Goal: Find specific page/section: Find specific page/section

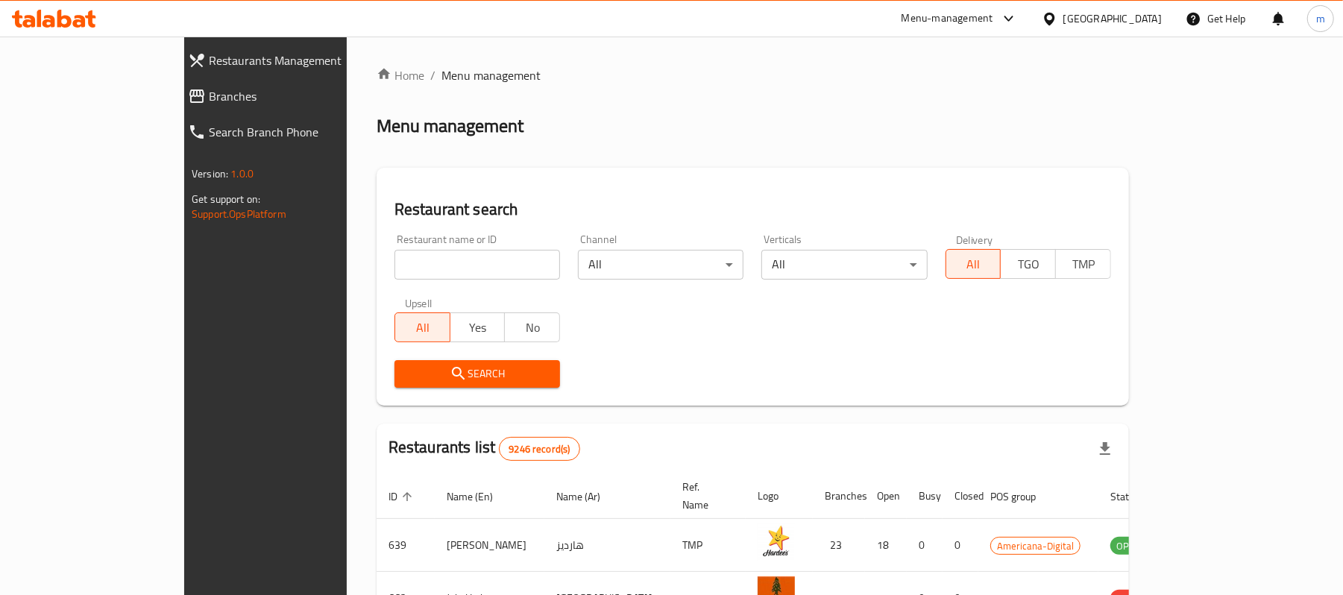
click at [99, 28] on div at bounding box center [54, 19] width 108 height 30
click at [78, 22] on icon at bounding box center [79, 21] width 13 height 13
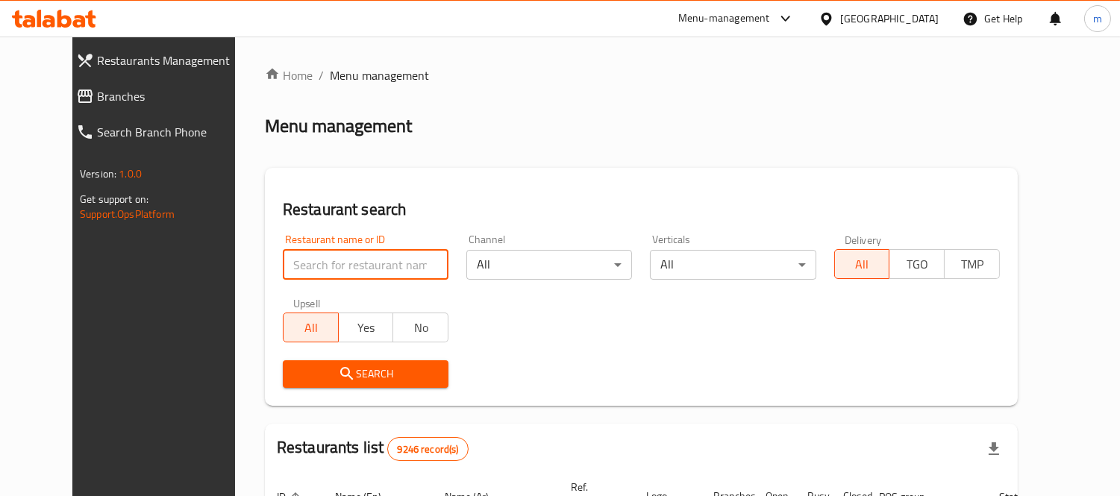
click at [382, 276] on input "search" at bounding box center [366, 265] width 166 height 30
paste input "780156"
type input "780156"
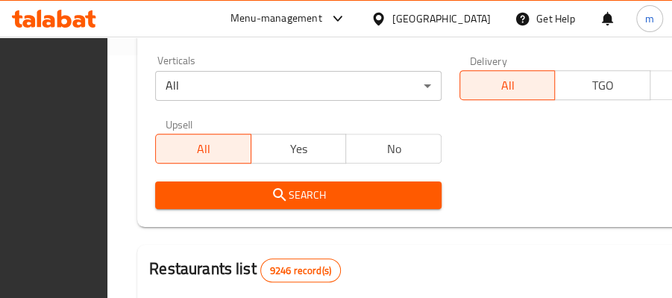
scroll to position [269, 0]
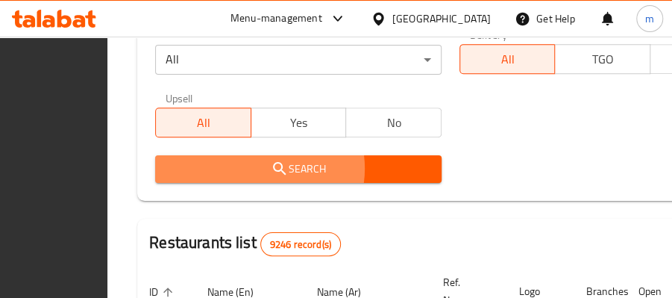
click at [319, 169] on span "Search" at bounding box center [298, 169] width 262 height 19
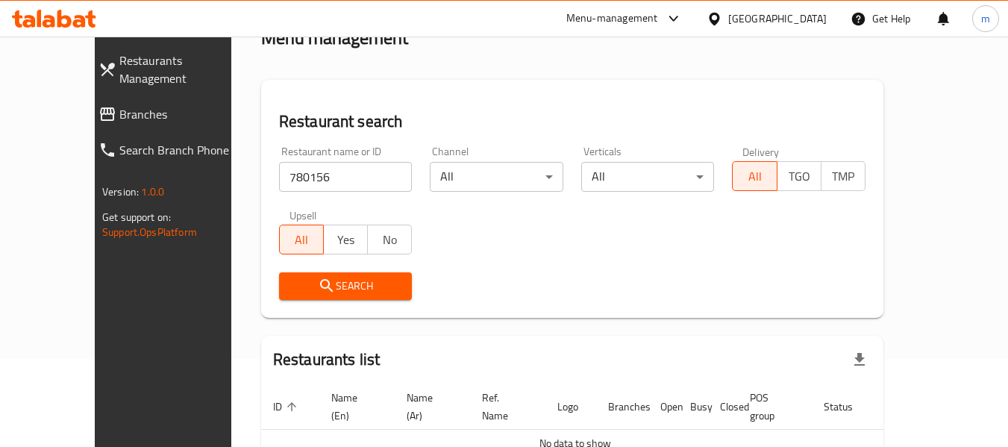
scroll to position [0, 0]
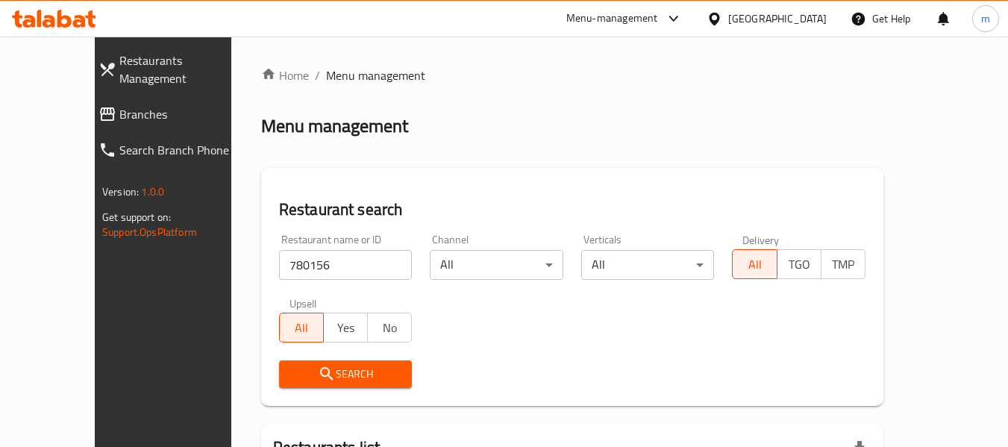
click at [66, 18] on icon at bounding box center [64, 19] width 14 height 18
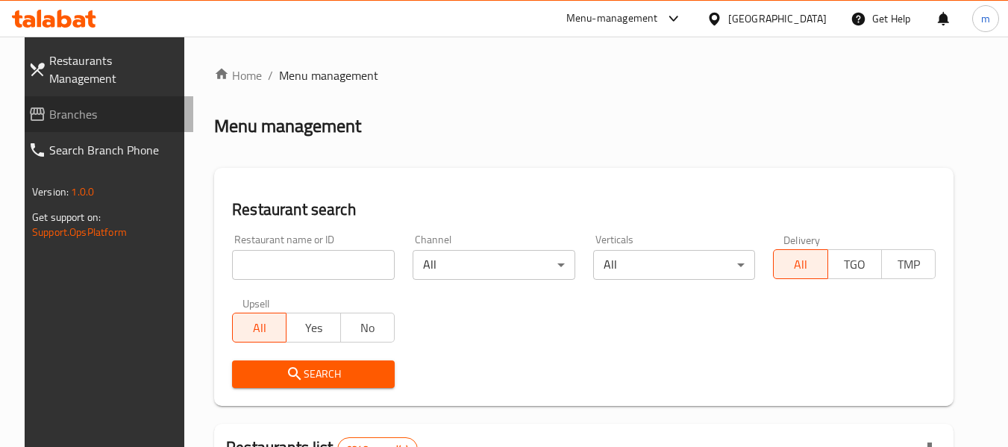
click at [51, 105] on span "Branches" at bounding box center [115, 114] width 132 height 18
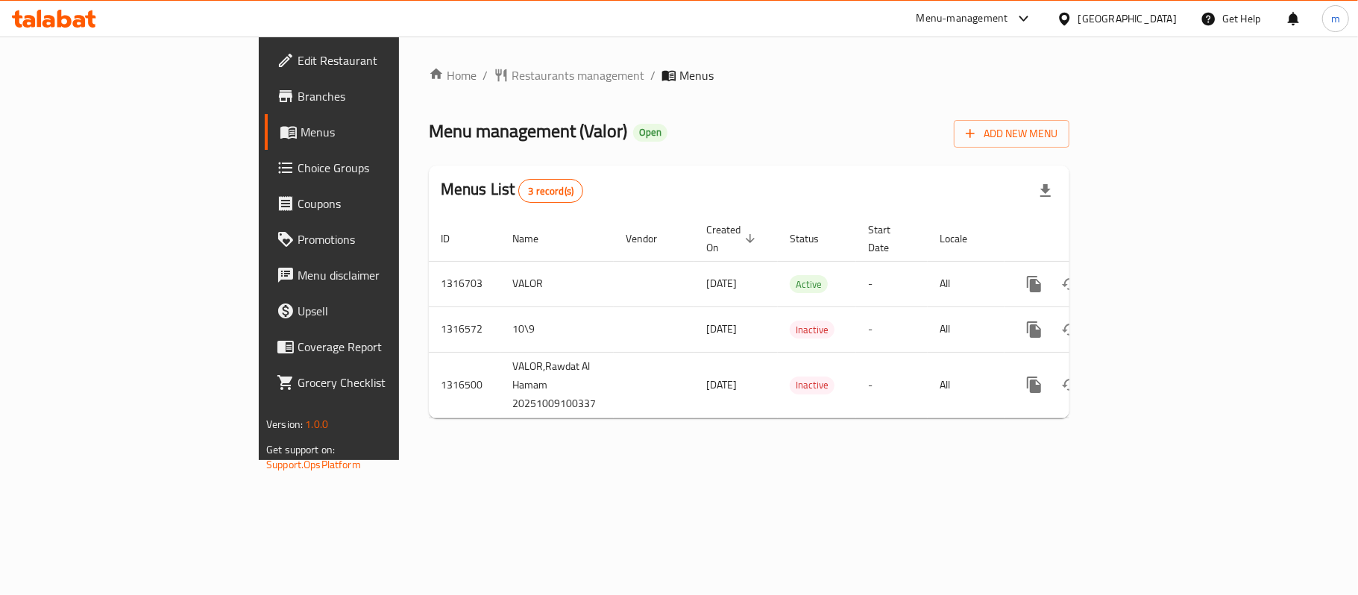
click at [84, 21] on icon at bounding box center [79, 21] width 13 height 13
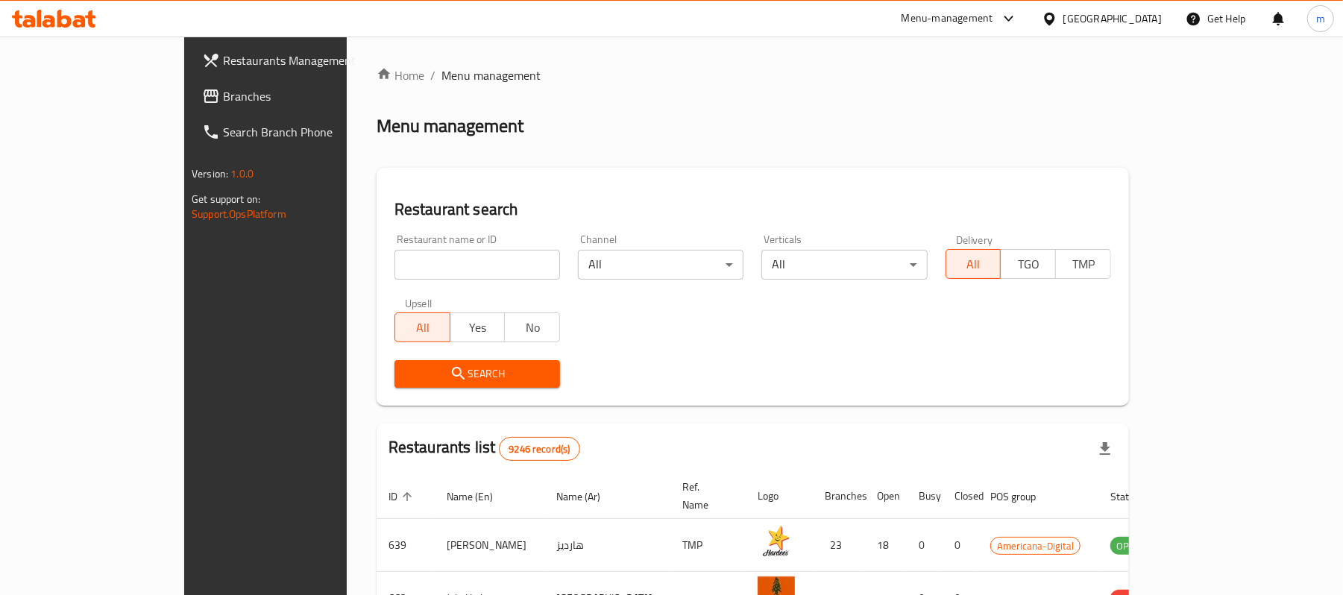
click at [223, 102] on span "Branches" at bounding box center [310, 96] width 174 height 18
